Goal: Check status: Check status

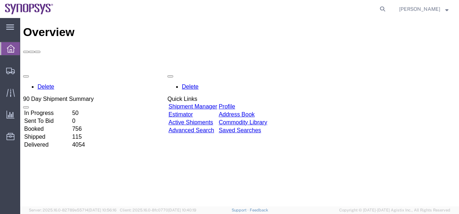
click at [212, 104] on link "Shipment Manager" at bounding box center [193, 107] width 49 height 6
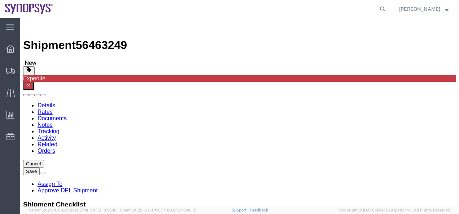
select select "63190"
select select "63152"
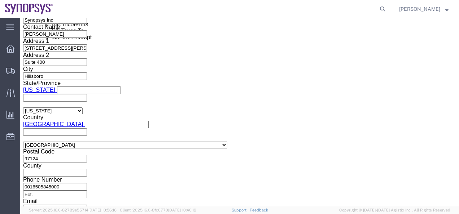
scroll to position [494, 0]
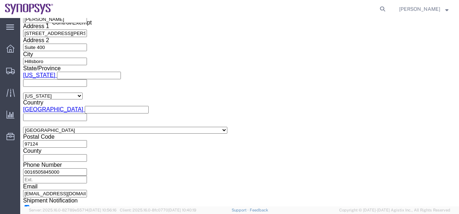
click button "Continue"
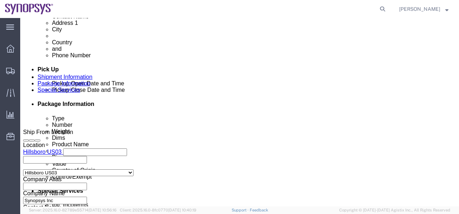
click dd "2.00 Each"
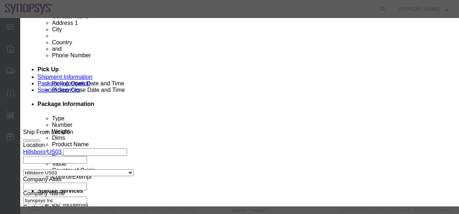
scroll to position [202, 0]
click button "Save & Close"
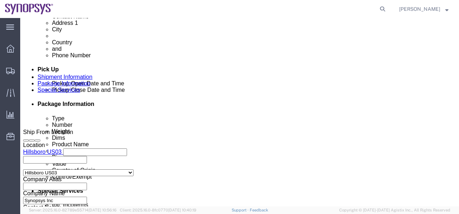
click button "Save"
click h3 "Shipment Checklist"
click link "Assign To"
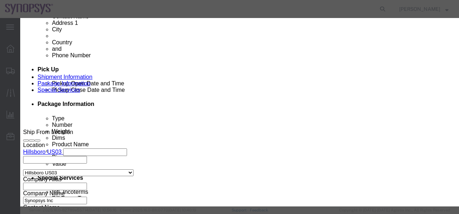
select select "117156"
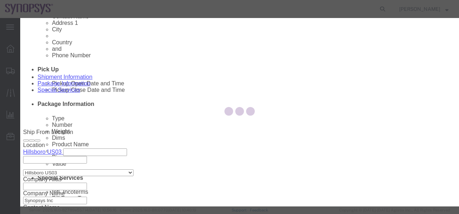
select select
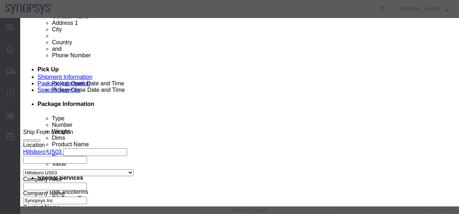
drag, startPoint x: 219, startPoint y: 72, endPoint x: 199, endPoint y: 54, distance: 27.1
type input "[PERSON_NAME]"
select select "100122"
click textarea "Message"
type textarea "Cleared to ship."
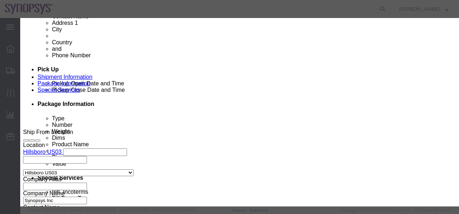
click button "Assign"
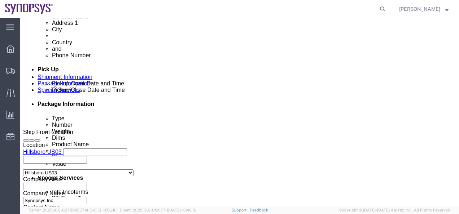
click div "1 x Cardboard Box(es) Package Type Select Bale(s) Basket(s) Bolt(s) Bottle(s) B…"
click at [7, 50] on icon at bounding box center [10, 49] width 8 height 8
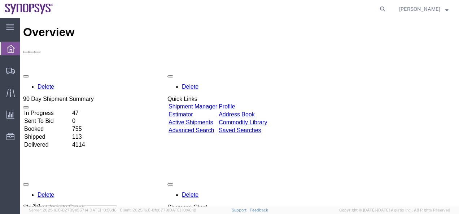
click at [217, 104] on link "Shipment Manager" at bounding box center [193, 107] width 49 height 6
